Goal: Information Seeking & Learning: Learn about a topic

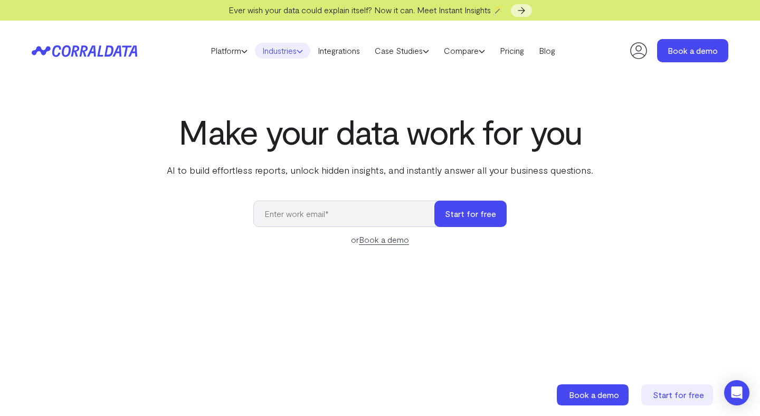
click at [274, 53] on link "Industries" at bounding box center [282, 51] width 55 height 16
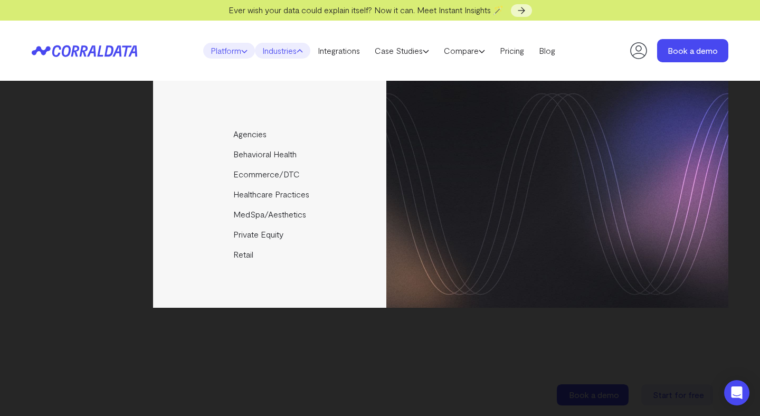
click at [219, 52] on link "Platform" at bounding box center [229, 51] width 52 height 16
click at [293, 49] on link "Industries" at bounding box center [282, 51] width 55 height 16
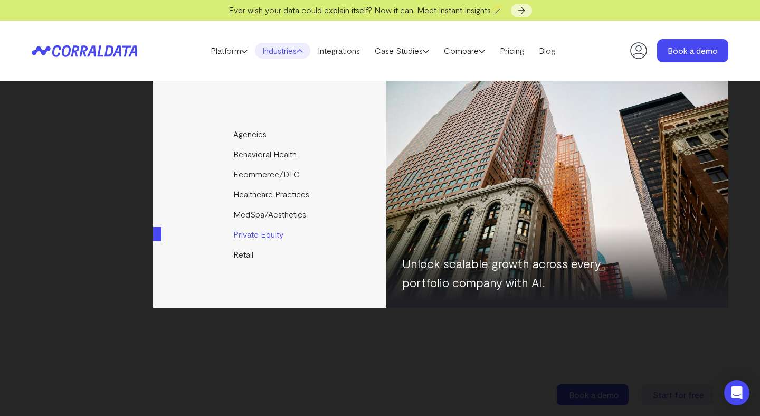
click at [260, 233] on link "Private Equity" at bounding box center [270, 234] width 235 height 20
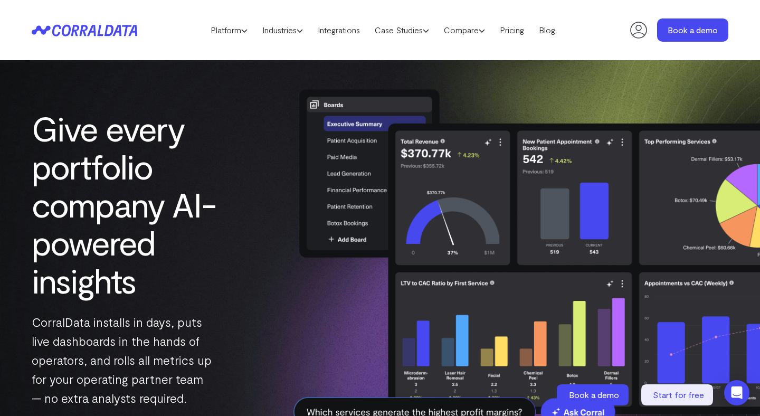
click at [206, 230] on h1 "Give every portfolio company AI-powered insights" at bounding box center [136, 204] width 208 height 190
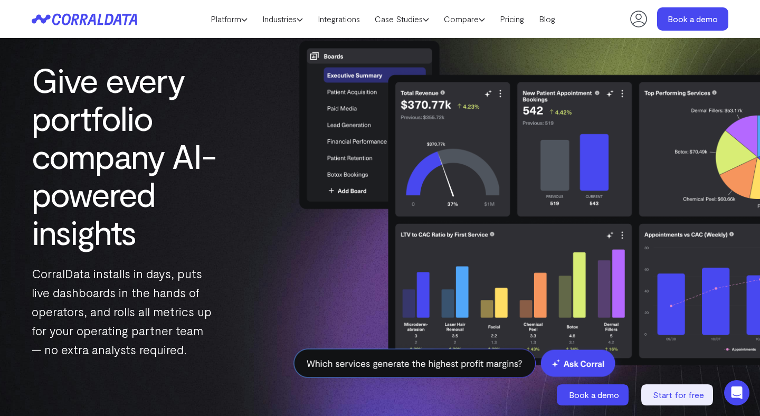
scroll to position [35, 0]
